Goal: Task Accomplishment & Management: Use online tool/utility

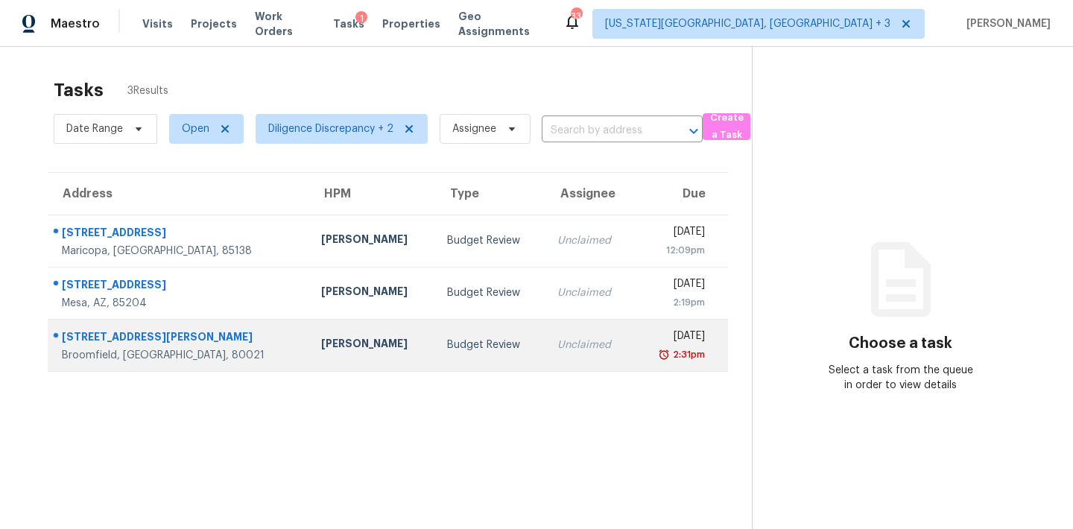
click at [646, 344] on div "Mon, Sep 29th 2025" at bounding box center [675, 338] width 59 height 19
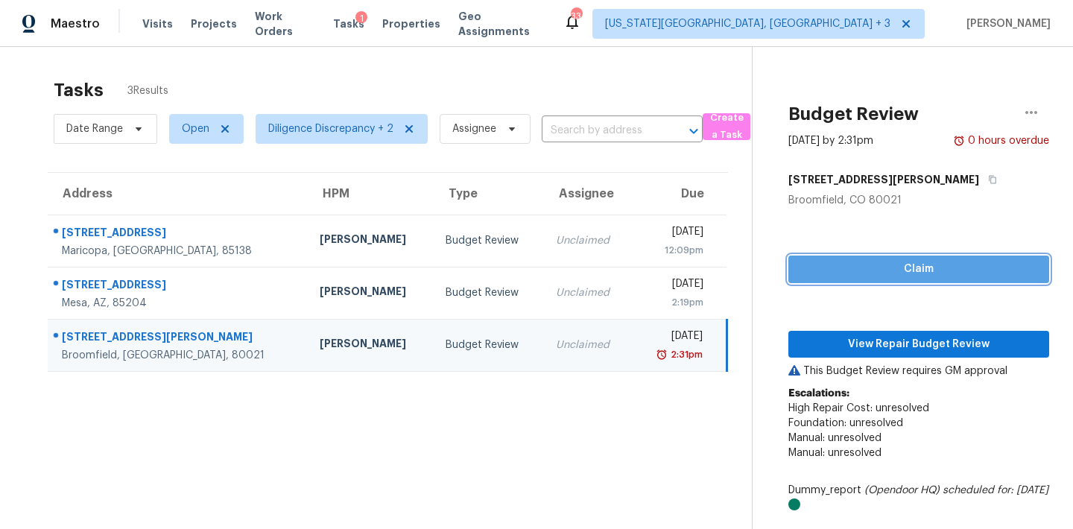
click at [916, 267] on span "Claim" at bounding box center [918, 269] width 237 height 19
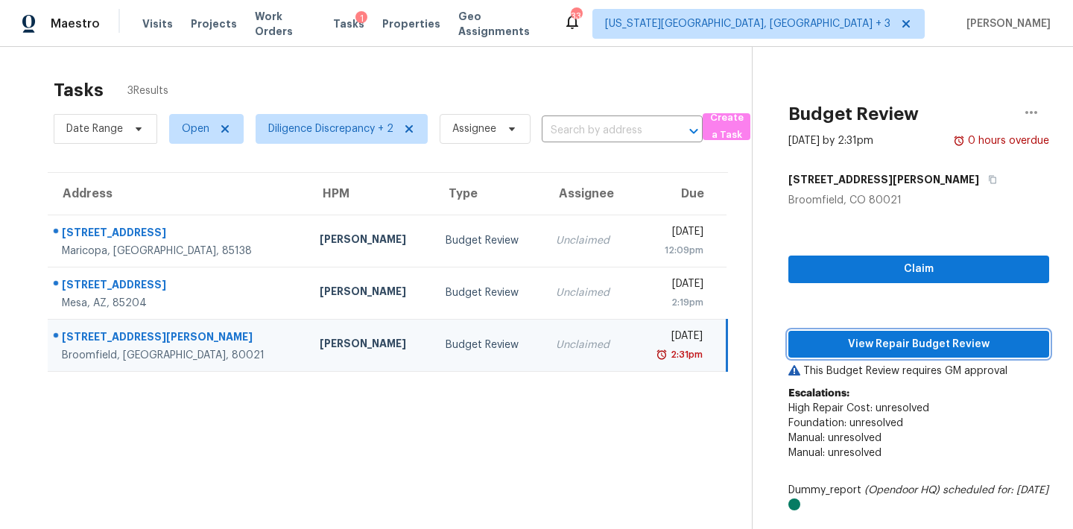
click at [920, 335] on span "View Repair Budget Review" at bounding box center [918, 344] width 237 height 19
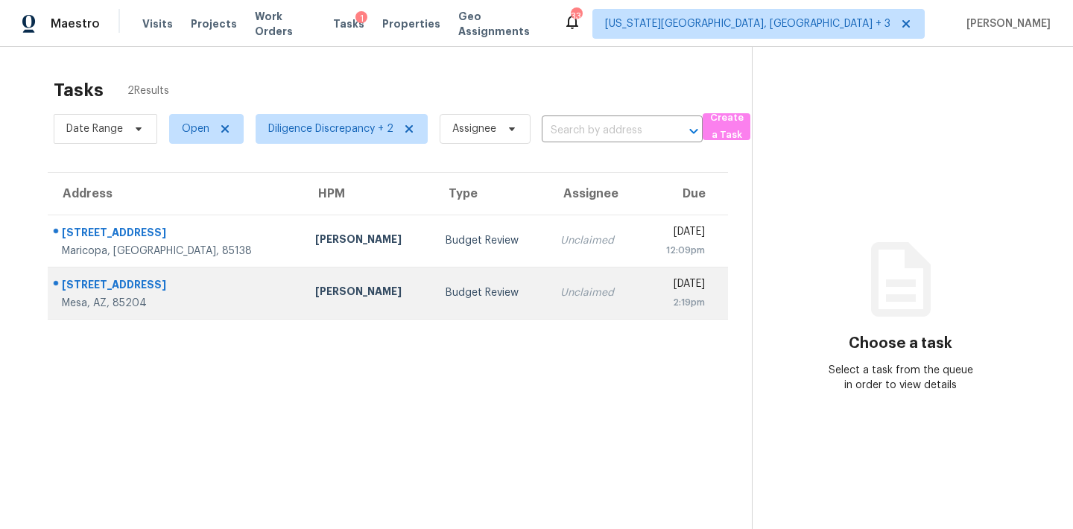
click at [640, 288] on td "Tue, Sep 30th 2025 2:19pm" at bounding box center [683, 293] width 87 height 52
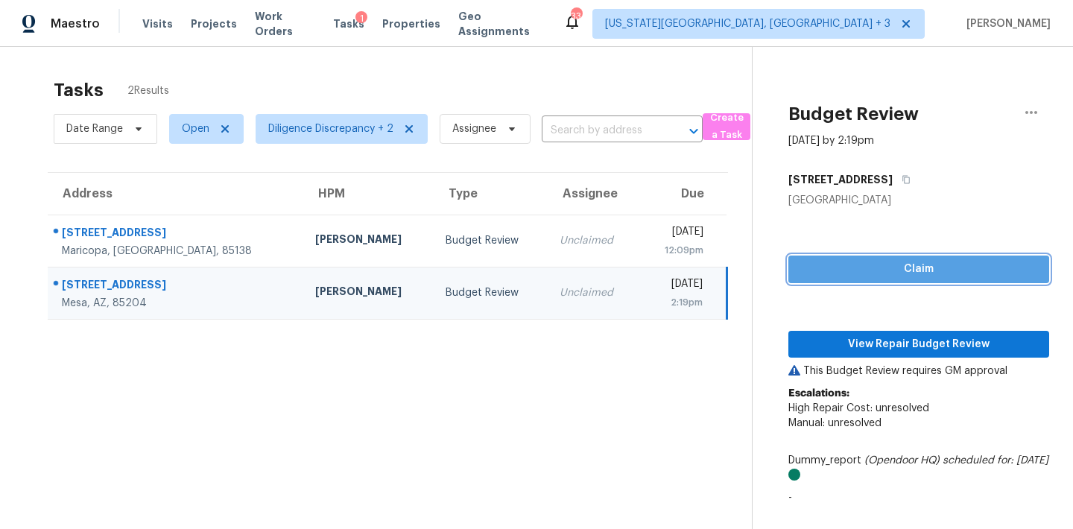
click at [903, 272] on span "Claim" at bounding box center [918, 269] width 237 height 19
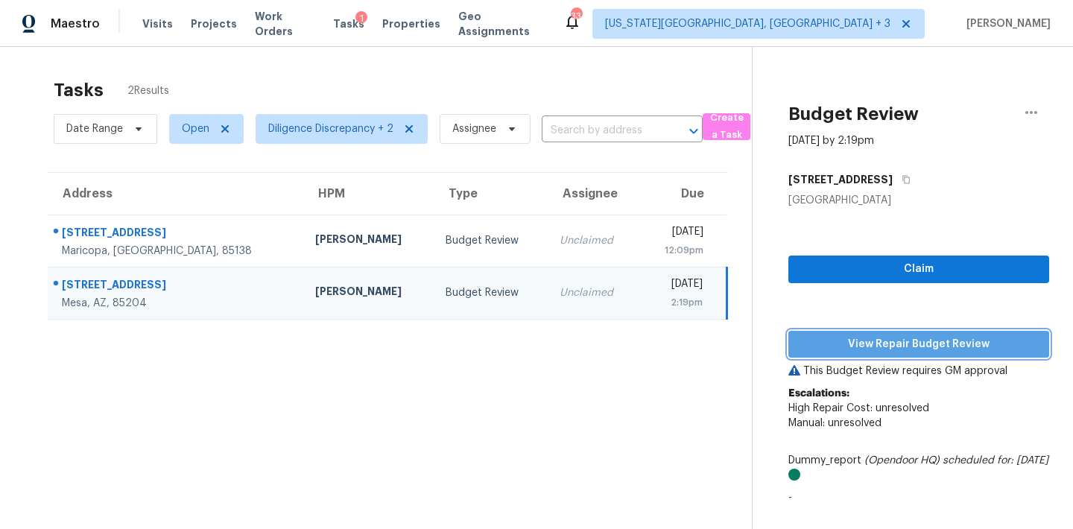
click at [899, 338] on span "View Repair Budget Review" at bounding box center [918, 344] width 237 height 19
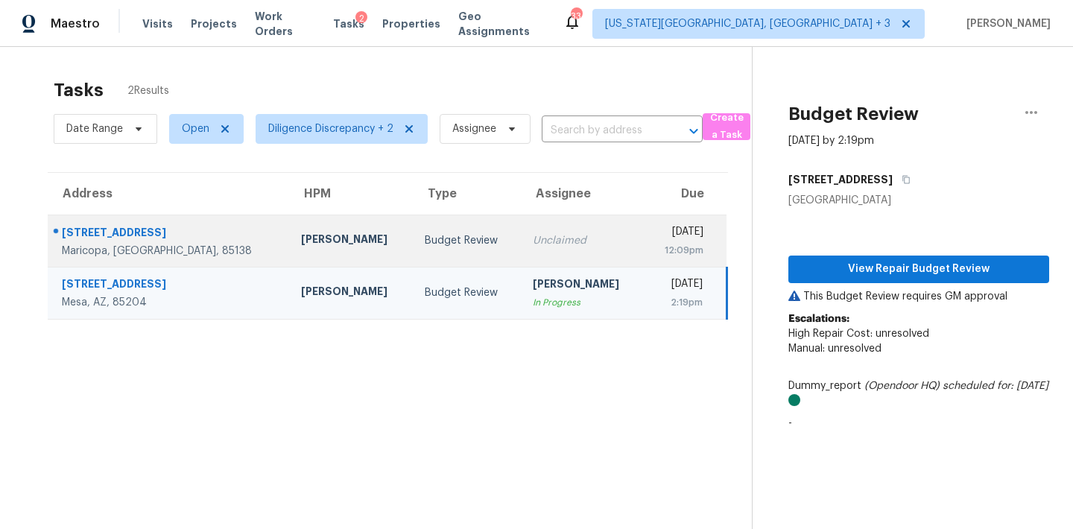
click at [533, 247] on div "Unclaimed" at bounding box center [582, 240] width 99 height 15
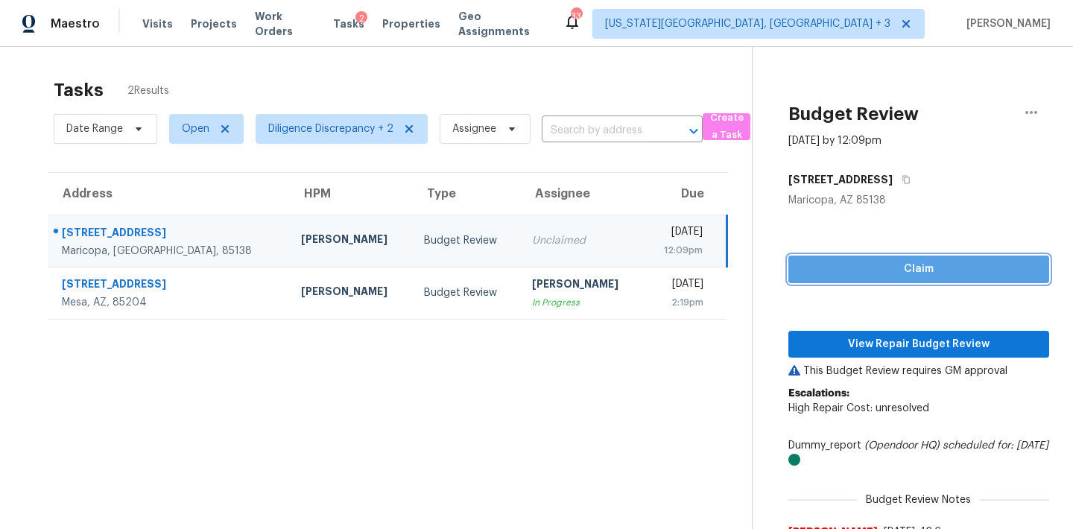
click at [881, 271] on span "Claim" at bounding box center [918, 269] width 237 height 19
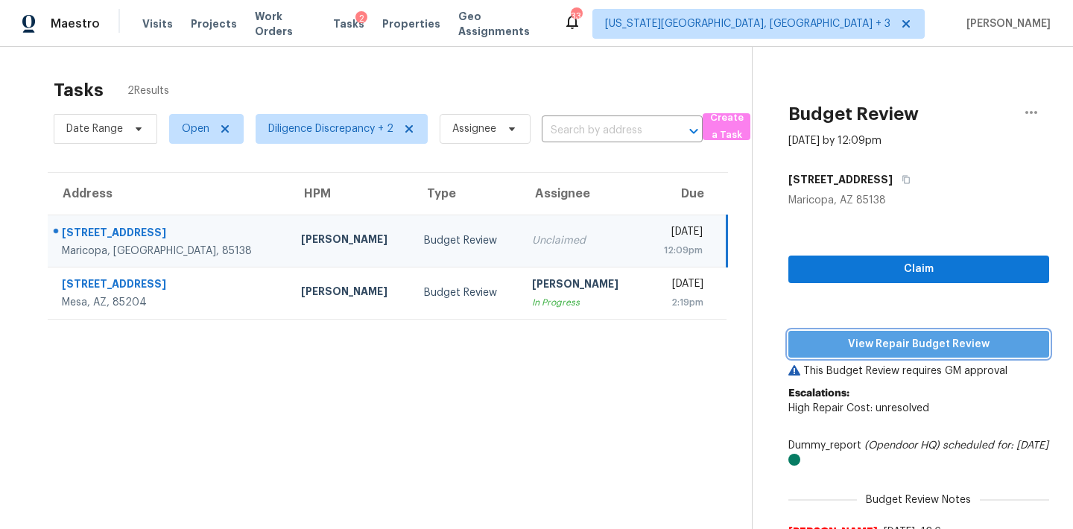
click at [886, 347] on span "View Repair Budget Review" at bounding box center [918, 344] width 237 height 19
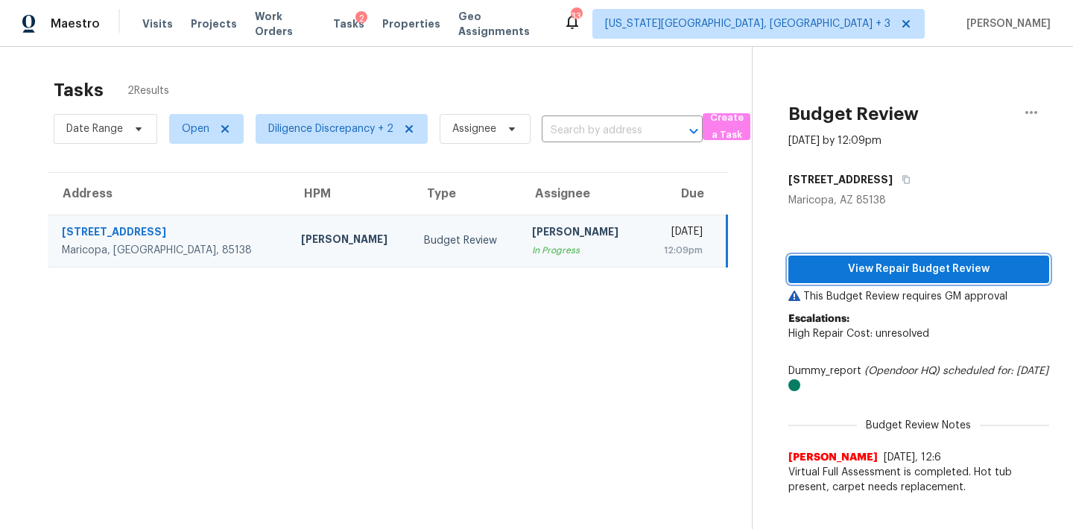
click at [841, 265] on span "View Repair Budget Review" at bounding box center [918, 269] width 237 height 19
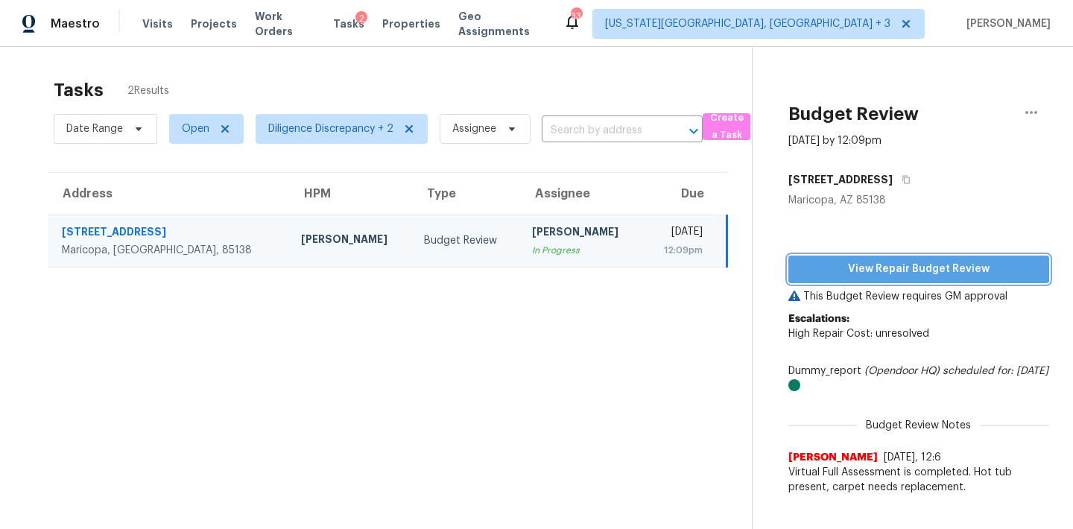
click at [929, 271] on span "View Repair Budget Review" at bounding box center [918, 269] width 237 height 19
